Goal: Task Accomplishment & Management: Manage account settings

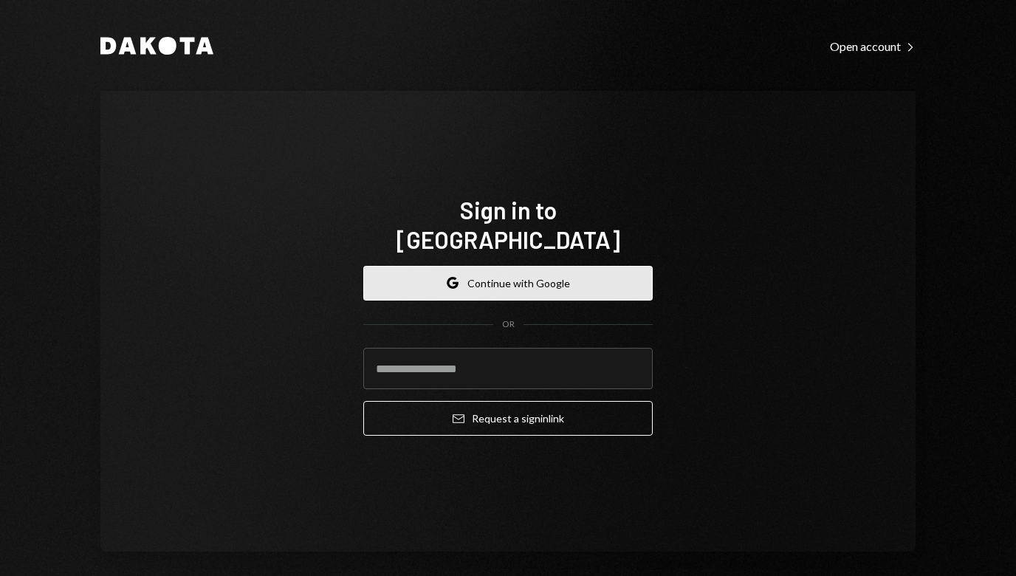
click at [517, 266] on button "Google Continue with Google" at bounding box center [507, 283] width 289 height 35
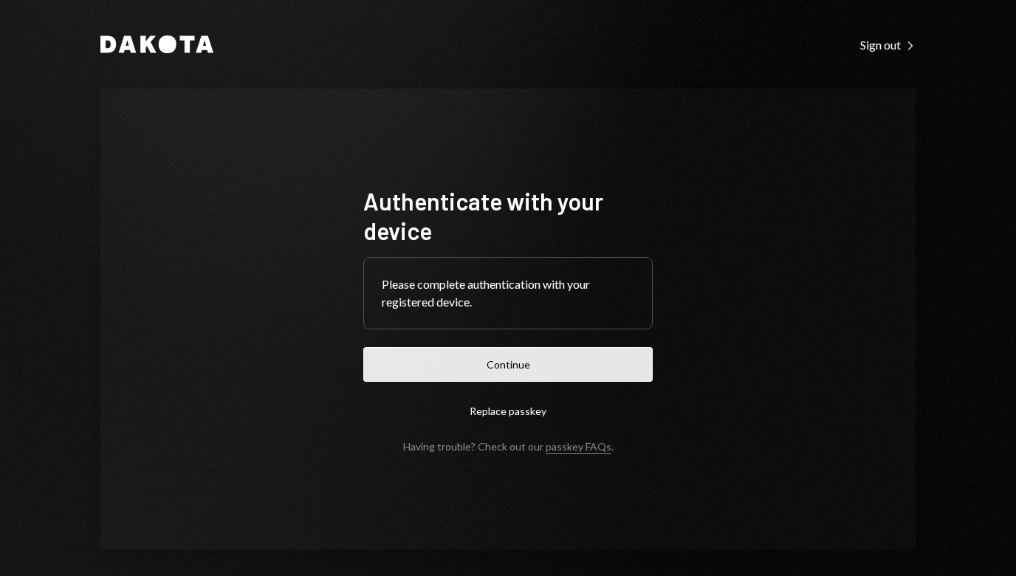
click at [509, 369] on button "Continue" at bounding box center [507, 364] width 289 height 35
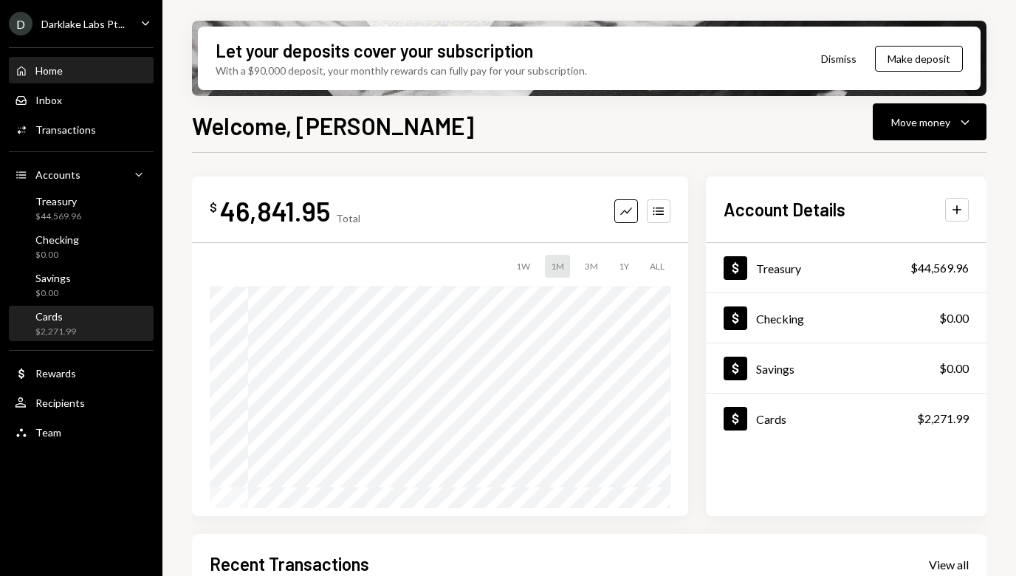
click at [86, 325] on div "Cards $2,271.99" at bounding box center [81, 324] width 133 height 28
